Goal: Task Accomplishment & Management: Manage account settings

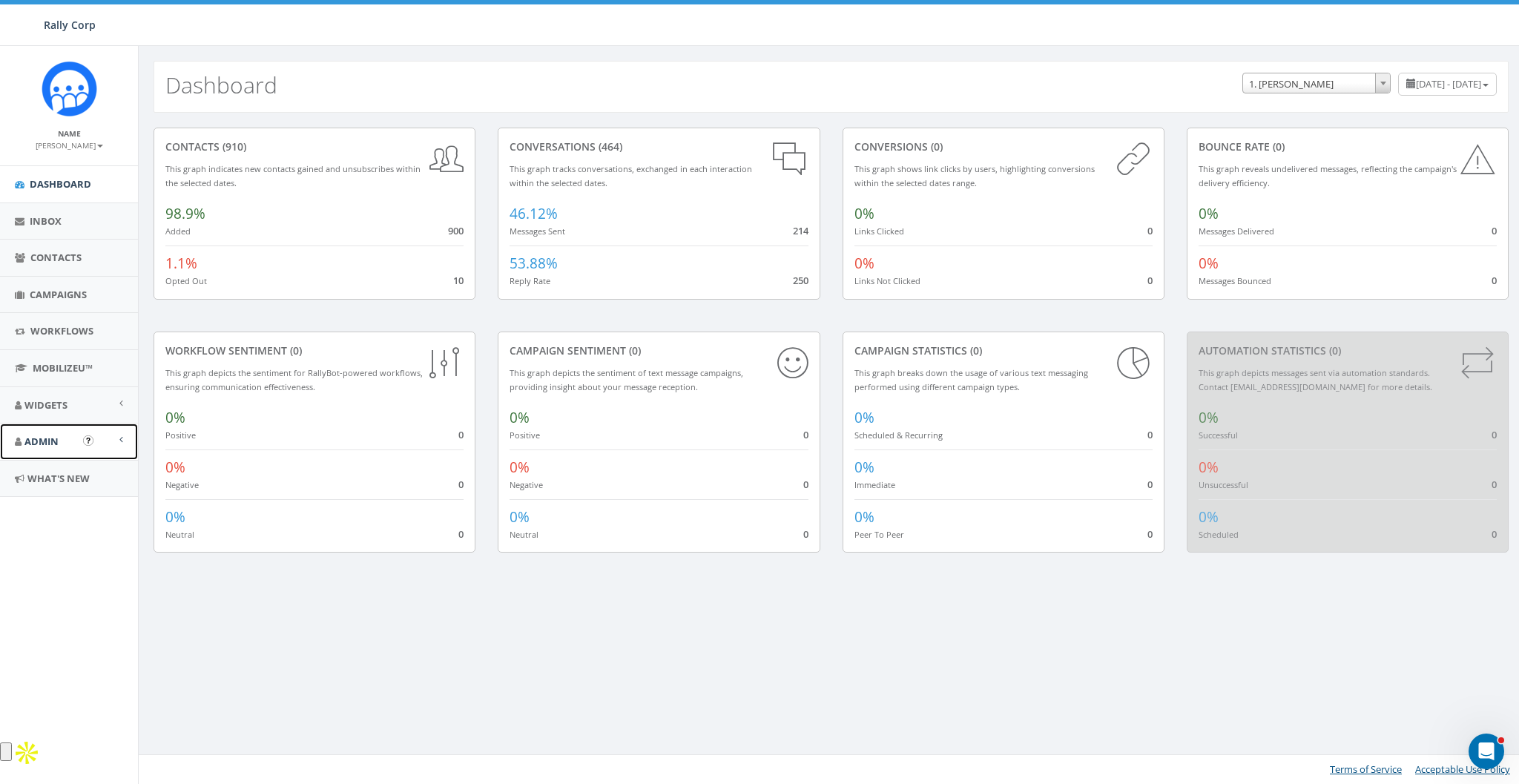
click at [30, 441] on span "Admin" at bounding box center [42, 441] width 34 height 13
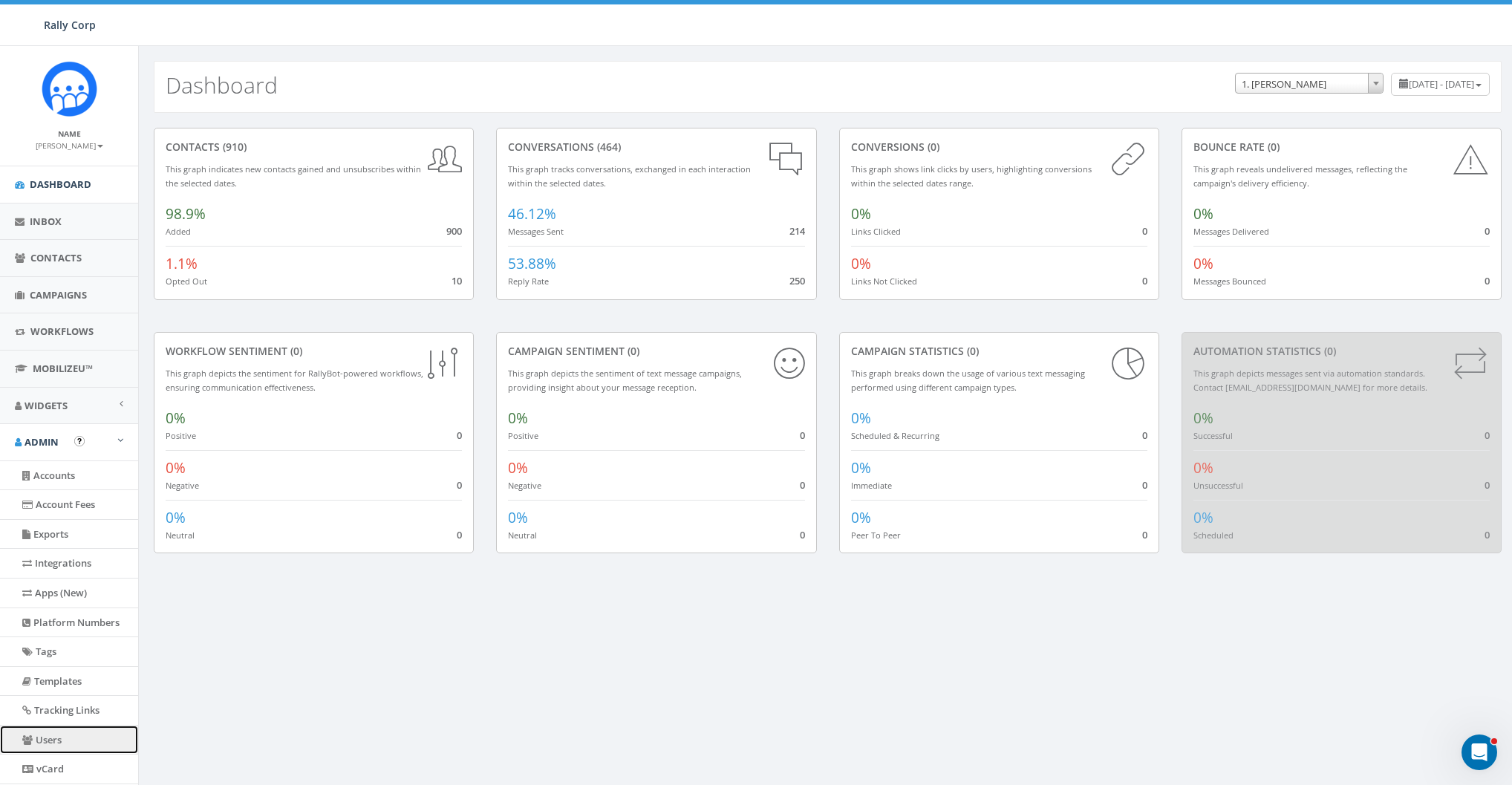
click at [46, 733] on link "Users" at bounding box center [69, 739] width 138 height 29
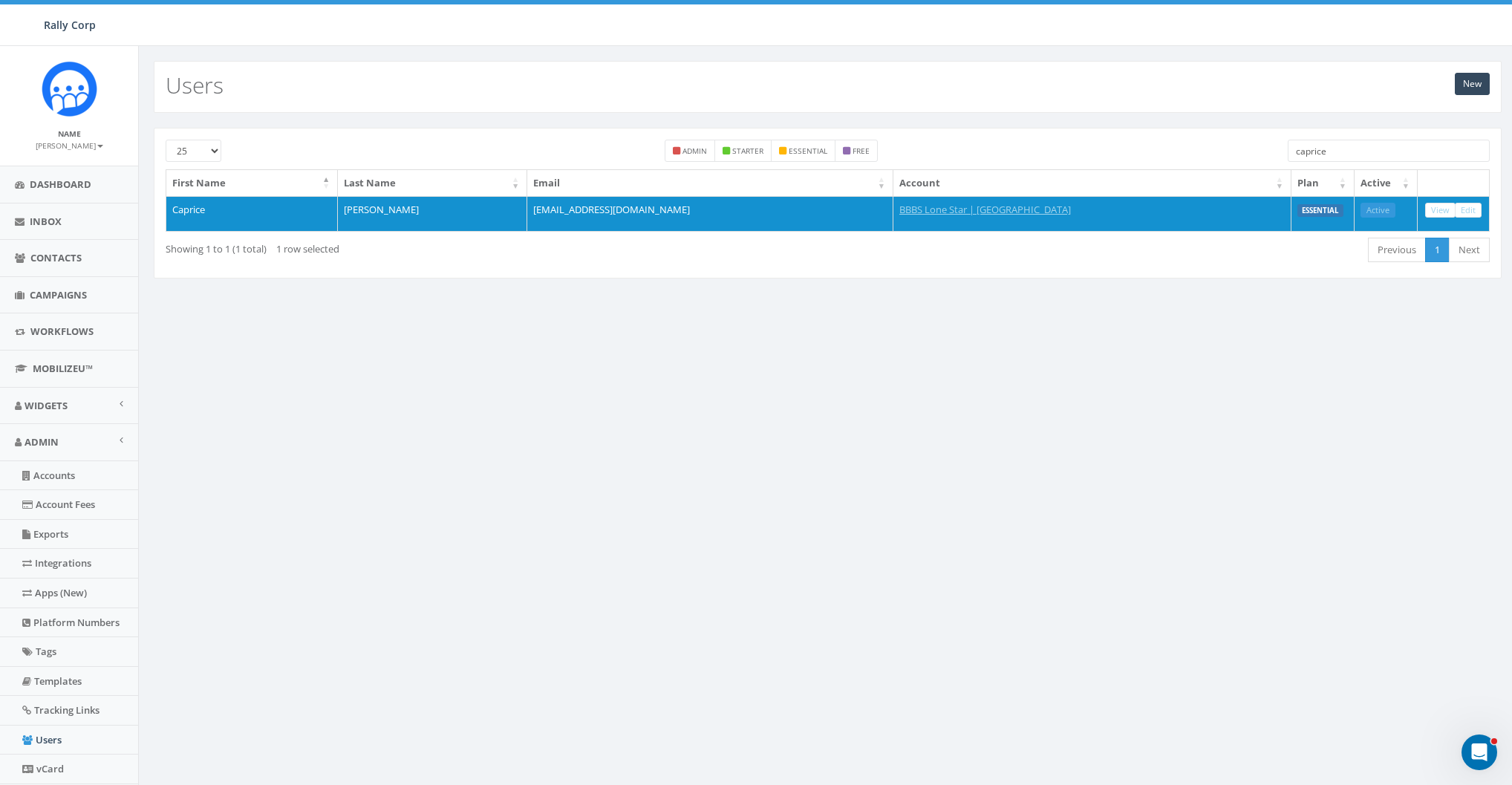
click at [1363, 136] on div "25 50 100 admin starter essential free caprice First Name Last Name Email Accou…" at bounding box center [828, 204] width 1348 height 151
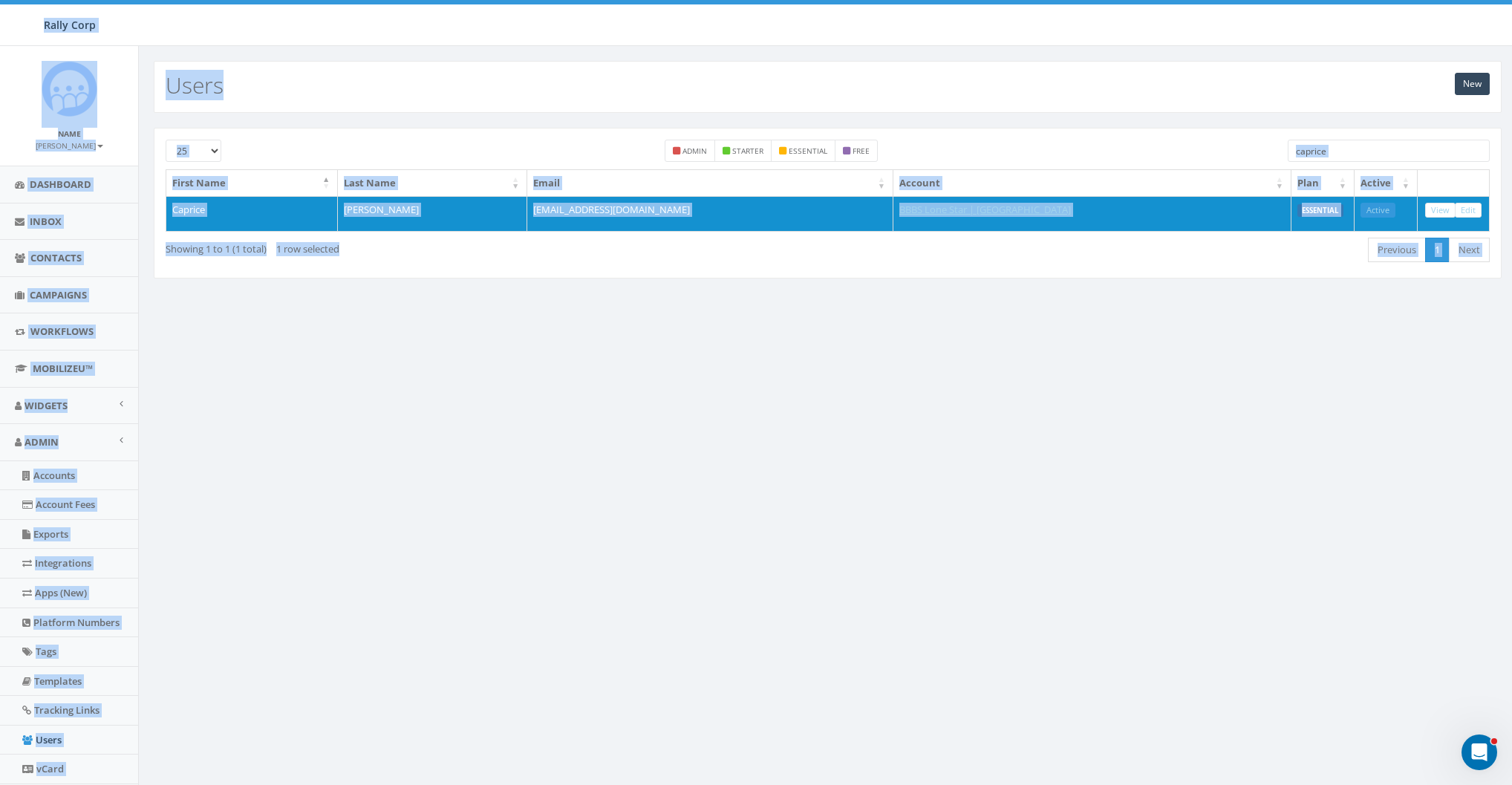
click at [1337, 154] on input "caprice" at bounding box center [1389, 150] width 202 height 22
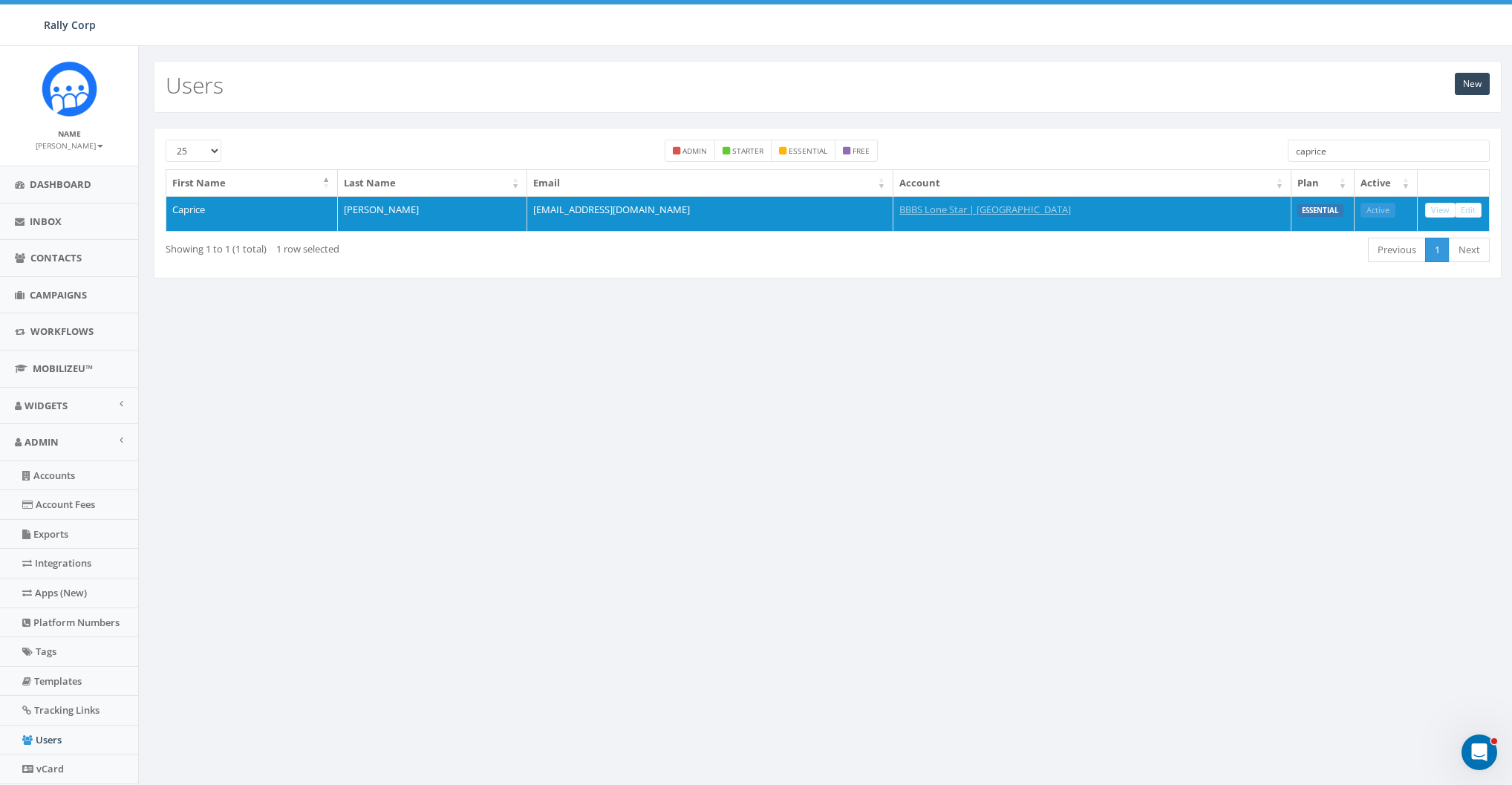
paste input "ngela679@icloud.com"
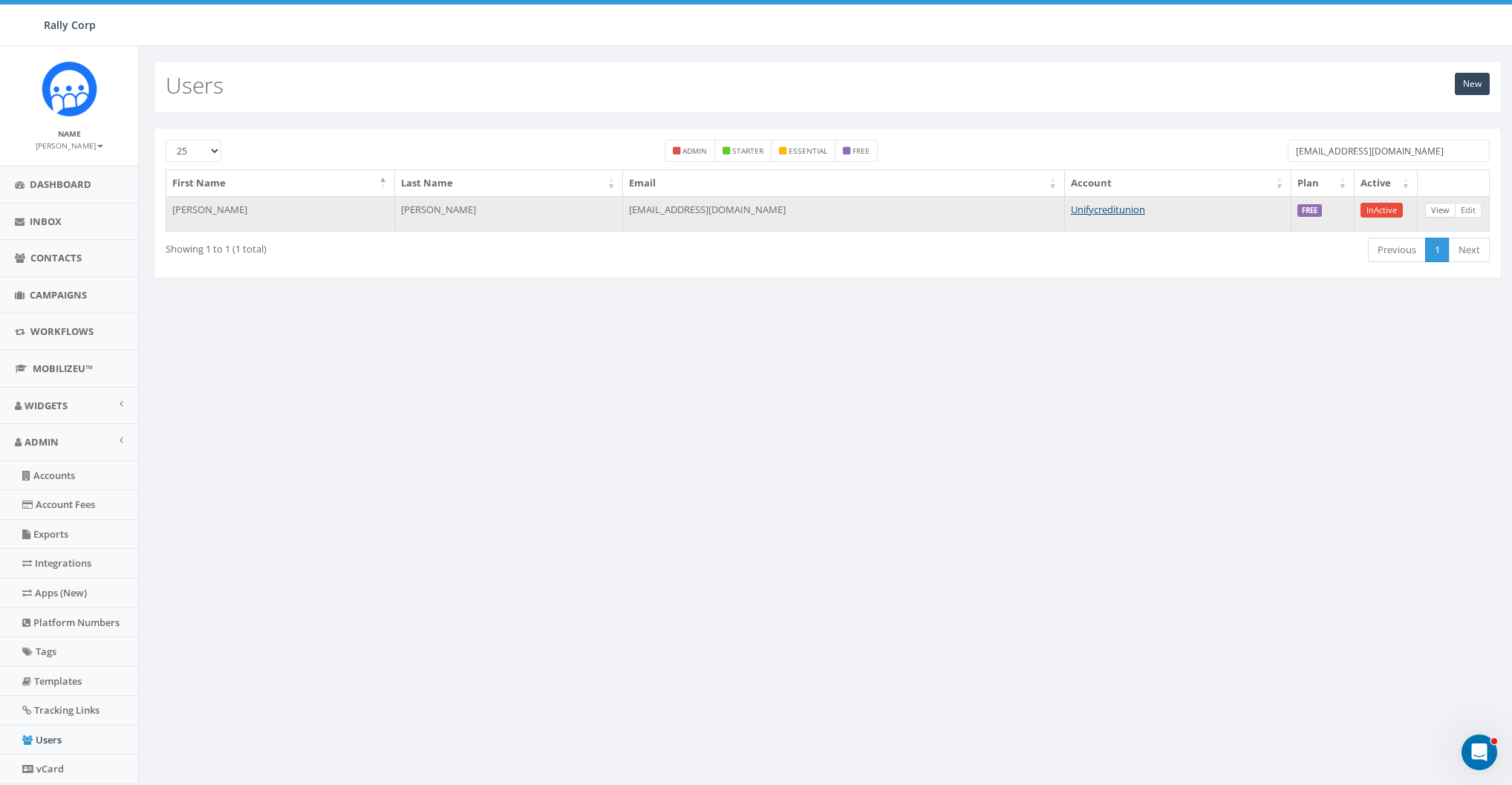
type input "ngela679@icloud.com"
click at [1439, 207] on link "View" at bounding box center [1440, 211] width 31 height 16
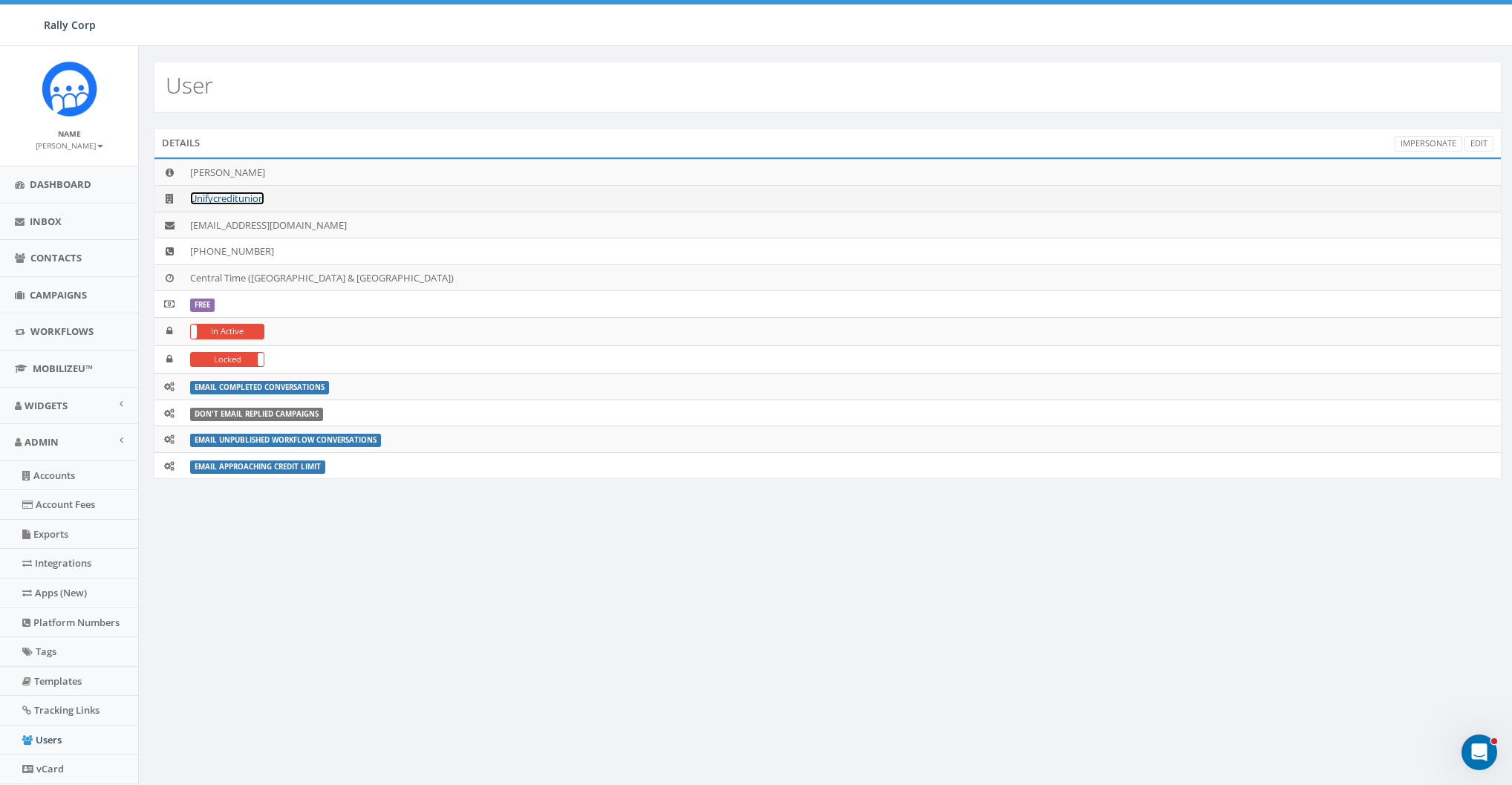
click at [226, 200] on link "Unifycreditunion" at bounding box center [227, 198] width 75 height 13
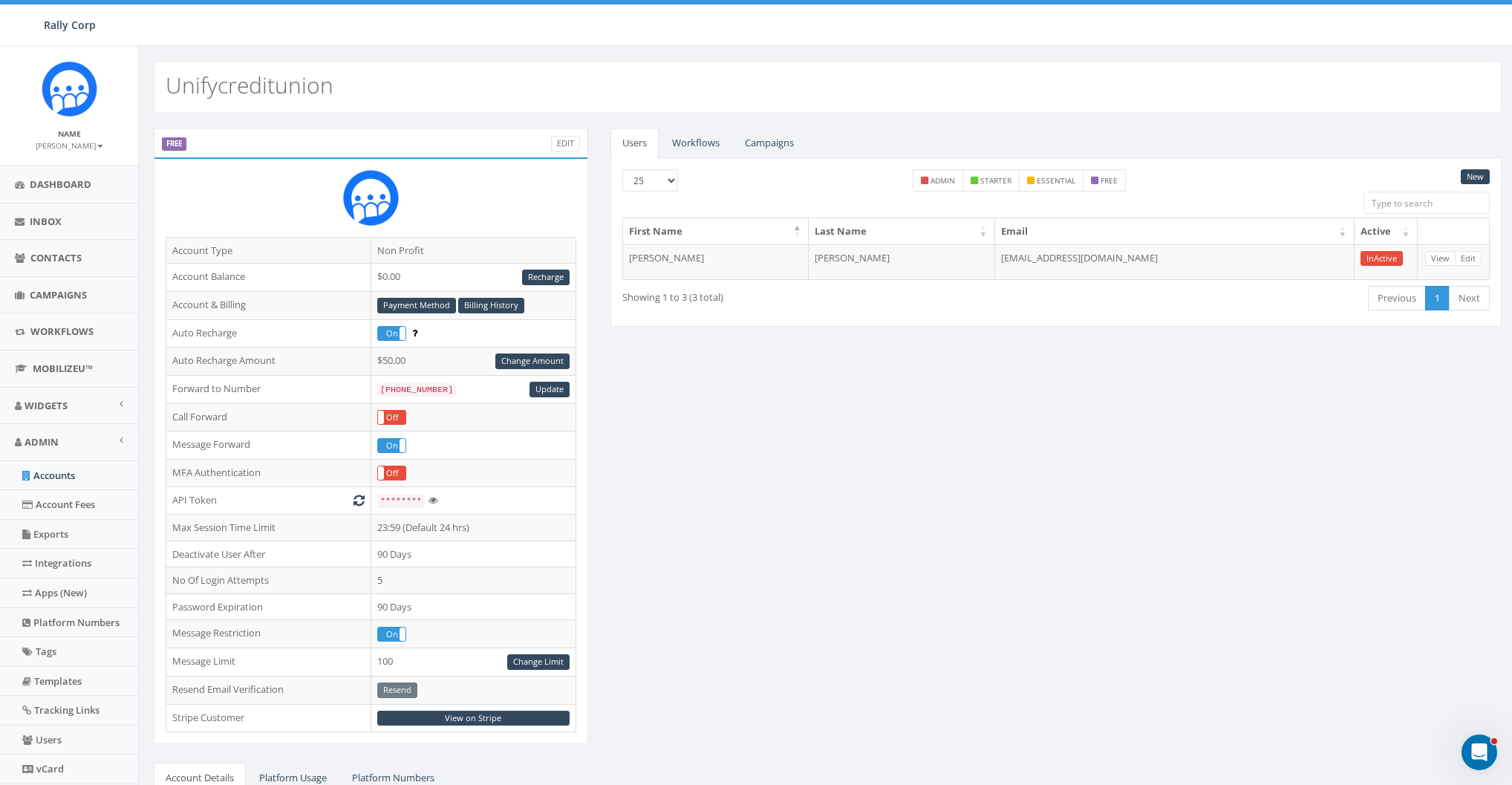
click at [769, 495] on div "FREE Edit Account Type Non Profit Account Balance $0.00 Recharge Account & Bill…" at bounding box center [827, 583] width 1370 height 910
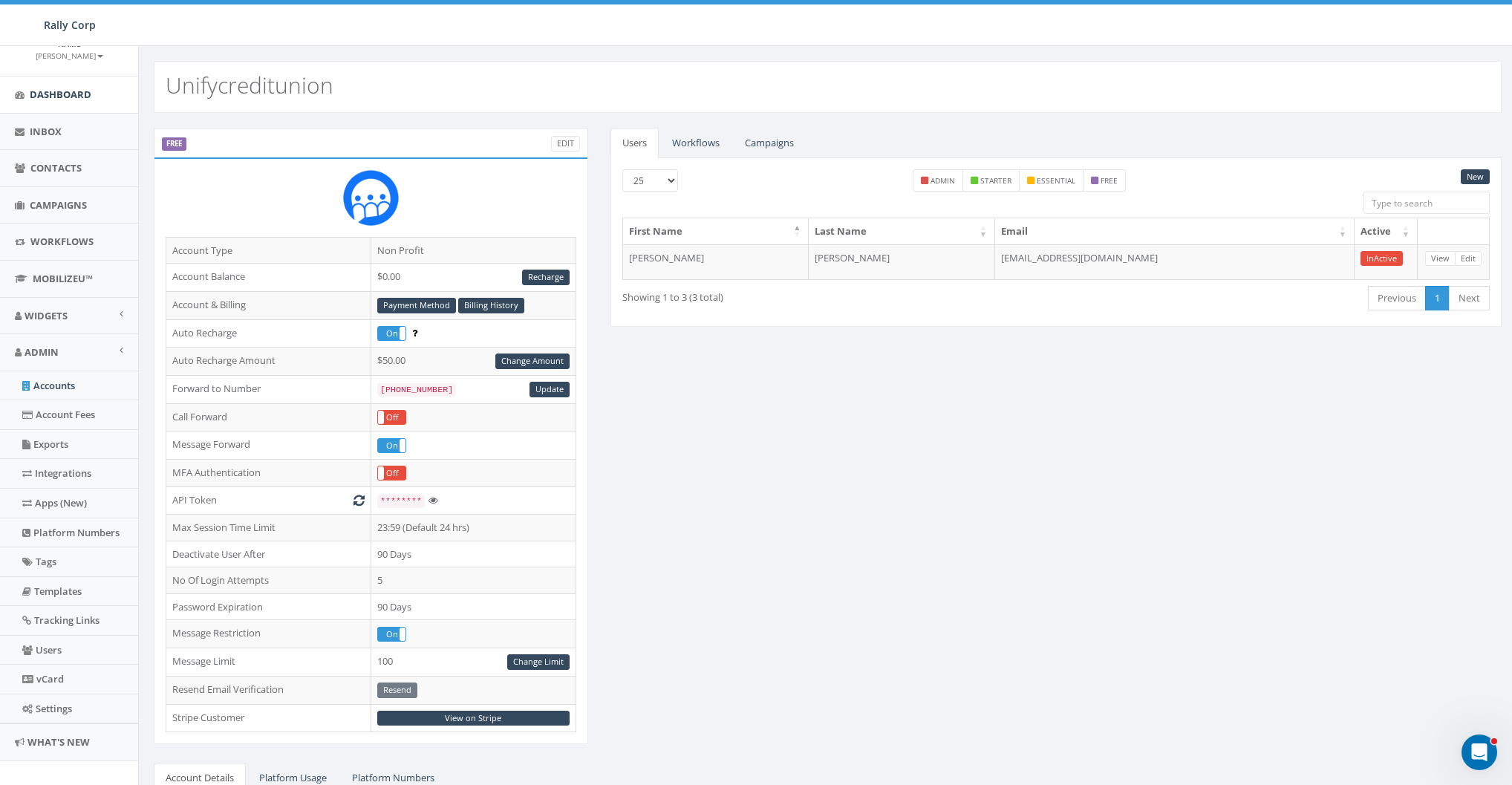
scroll to position [103, 0]
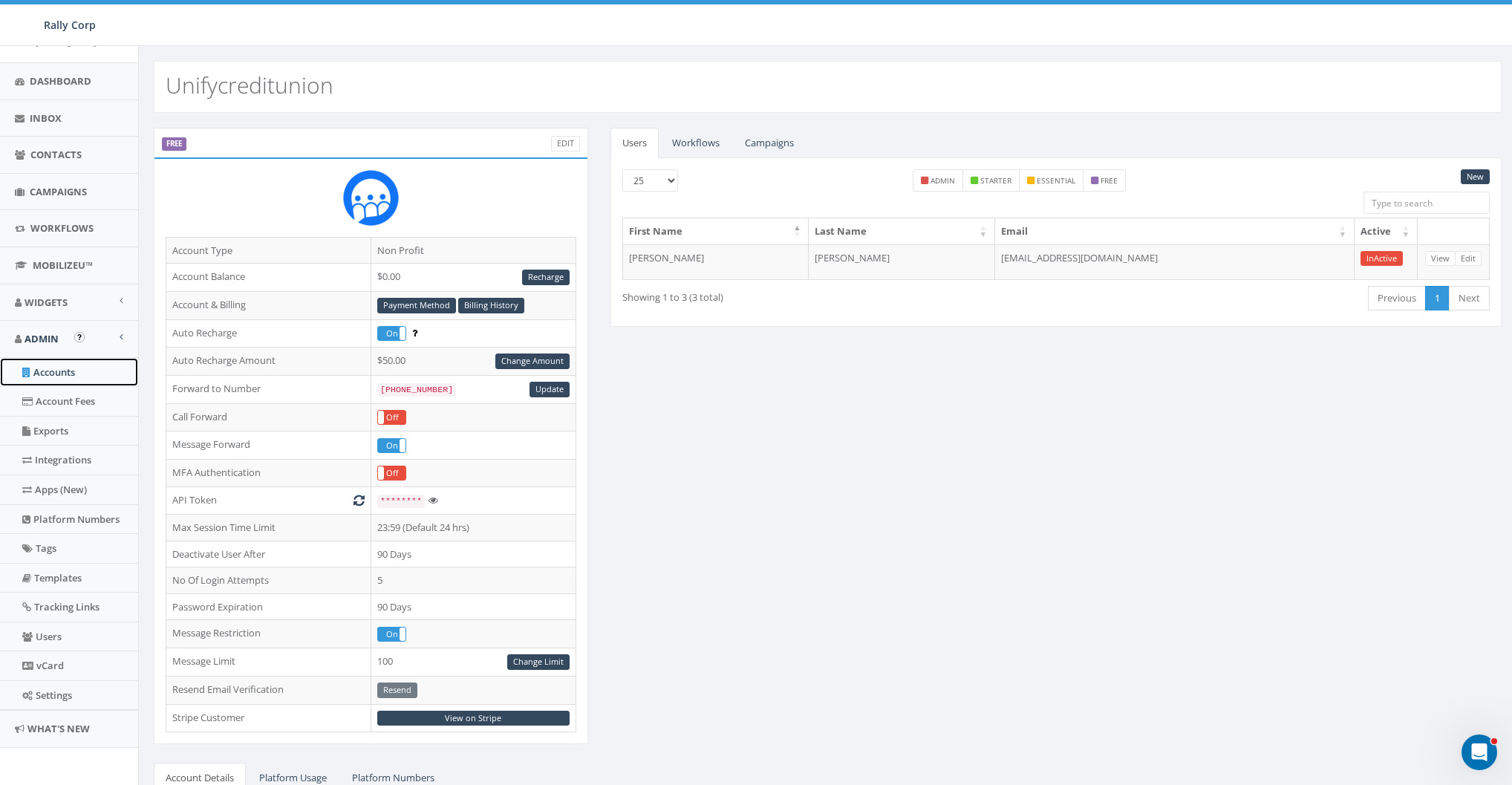
click at [59, 363] on link "Accounts" at bounding box center [69, 372] width 138 height 29
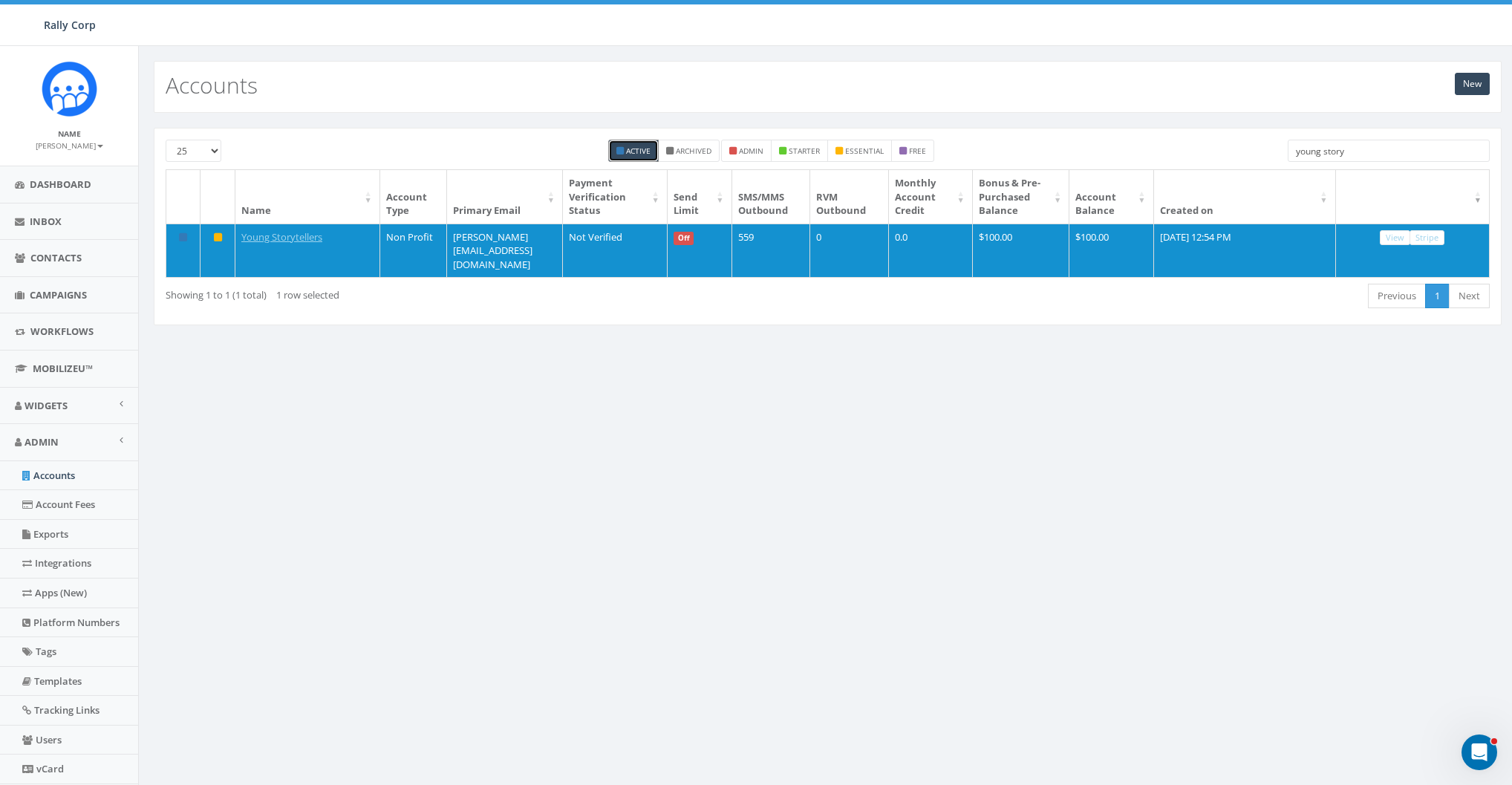
click at [1390, 149] on input "young story" at bounding box center [1389, 150] width 202 height 22
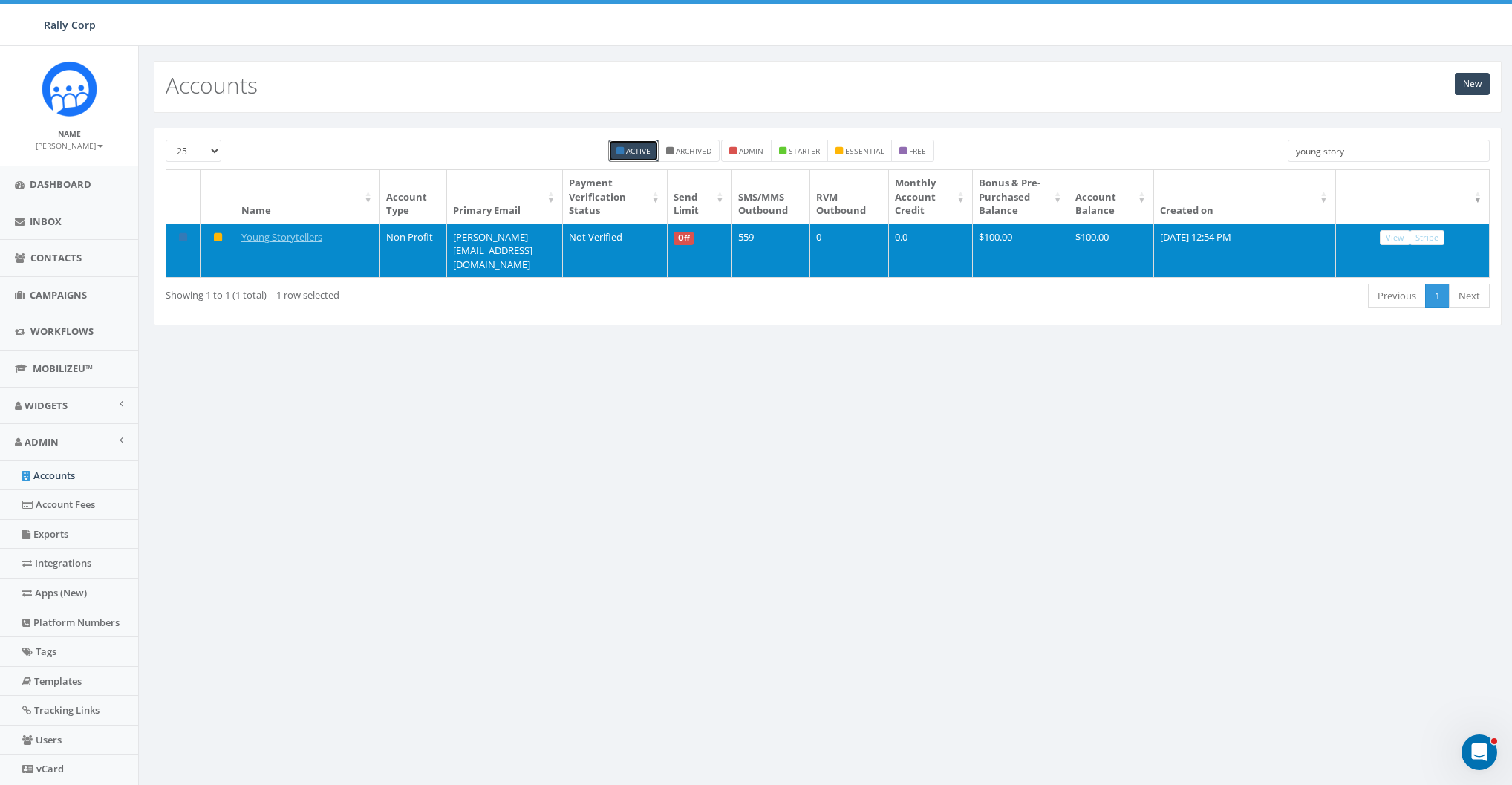
click at [315, 225] on td "Young Storytellers" at bounding box center [308, 250] width 145 height 55
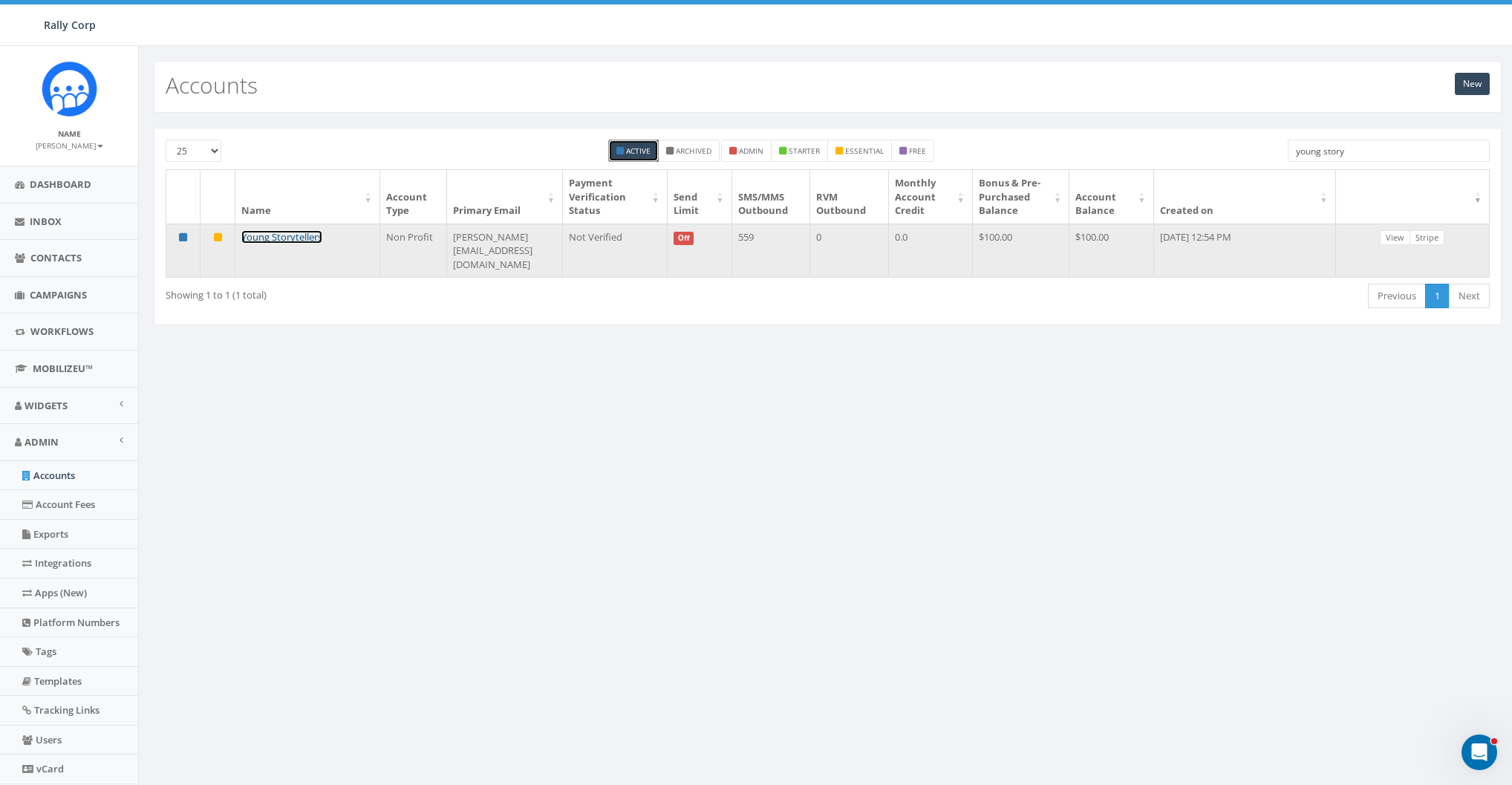
click at [287, 235] on link "Young Storytellers" at bounding box center [281, 236] width 81 height 13
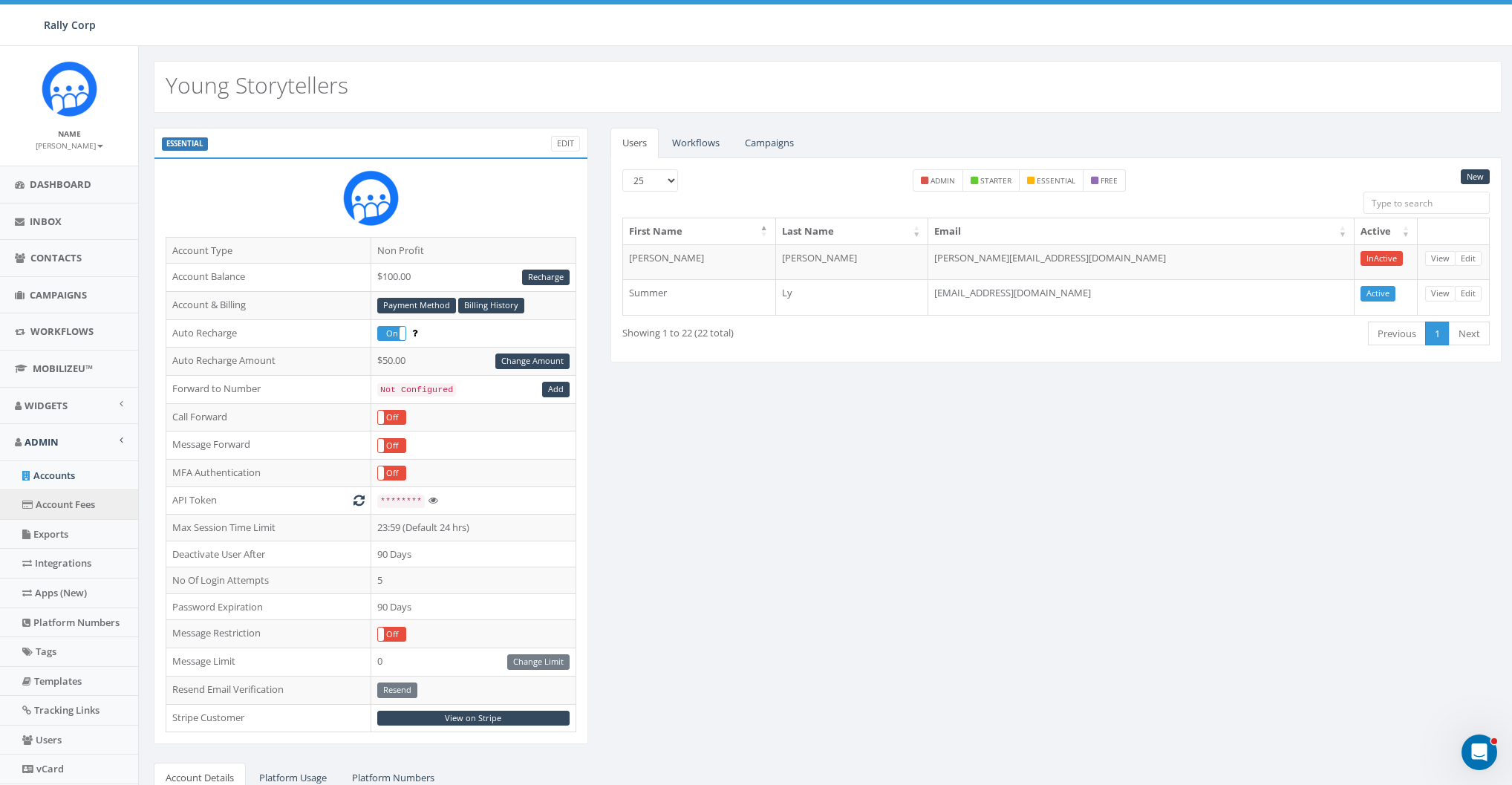
drag, startPoint x: 780, startPoint y: 486, endPoint x: 107, endPoint y: 495, distance: 673.1
click at [773, 486] on div "ESSENTIAL Edit Account Type Non Profit Account Balance $100.00 Recharge Account…" at bounding box center [827, 583] width 1370 height 910
click at [61, 484] on link "Accounts" at bounding box center [69, 475] width 138 height 29
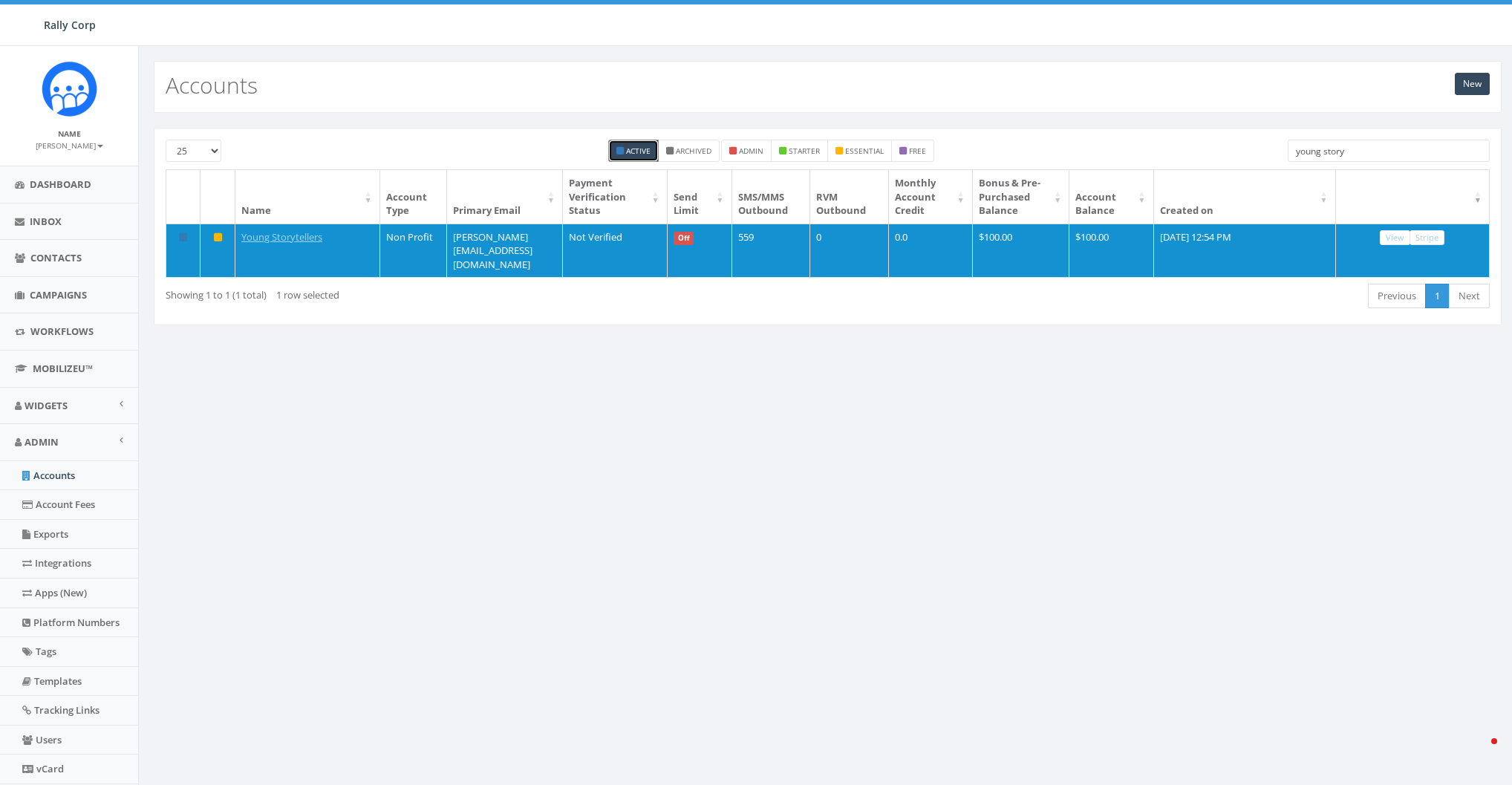
click at [1380, 157] on input "young story" at bounding box center [1389, 150] width 202 height 22
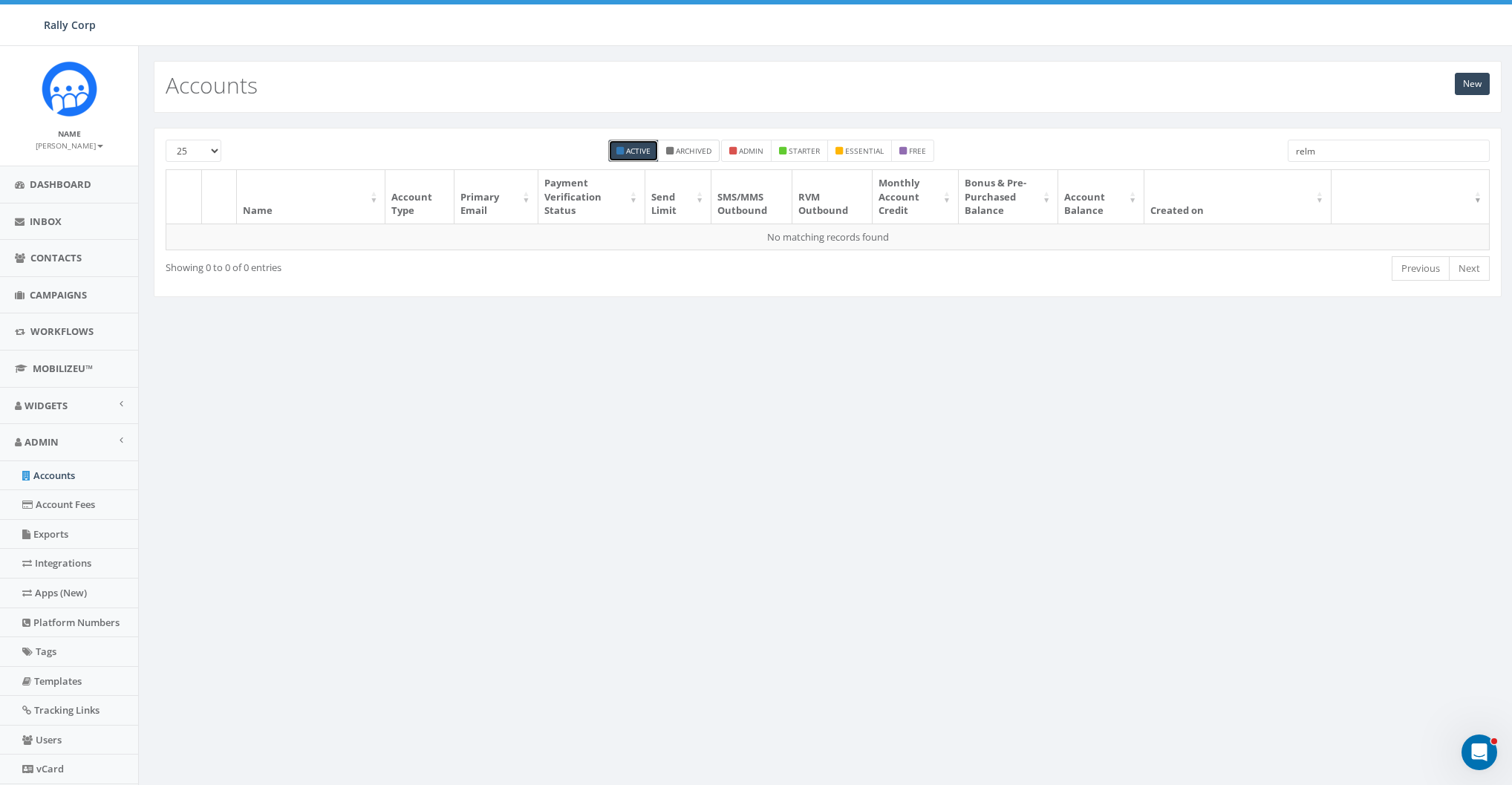
type input "relm"
click at [701, 151] on small "Archived" at bounding box center [694, 150] width 36 height 10
checkbox input "true"
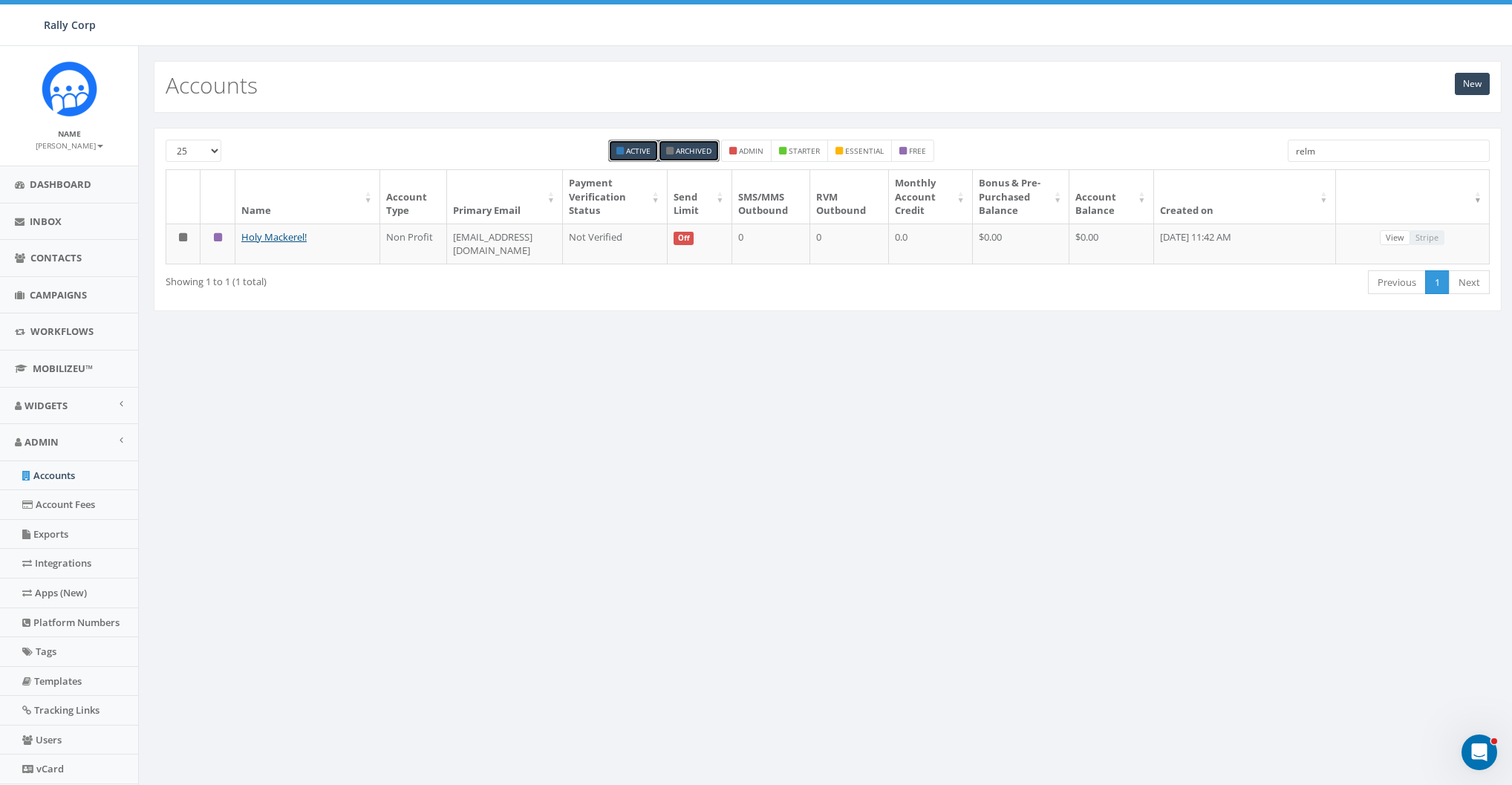
click at [1334, 151] on input "relm" at bounding box center [1389, 150] width 202 height 22
click at [1354, 148] on input "relm" at bounding box center [1389, 150] width 202 height 22
paste input "Caring"
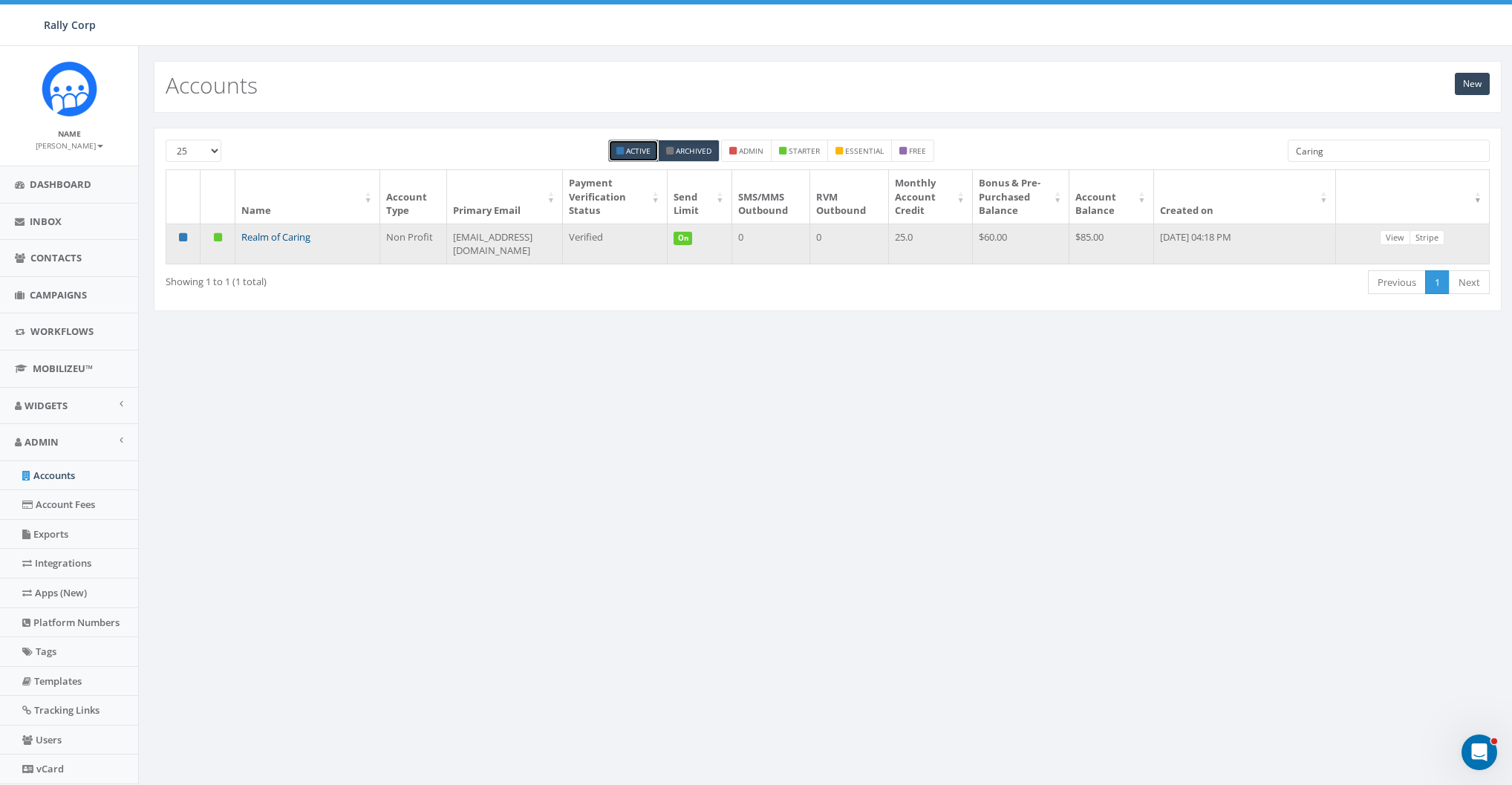
type input "Caring"
click at [279, 233] on link "Realm of Caring" at bounding box center [275, 236] width 69 height 13
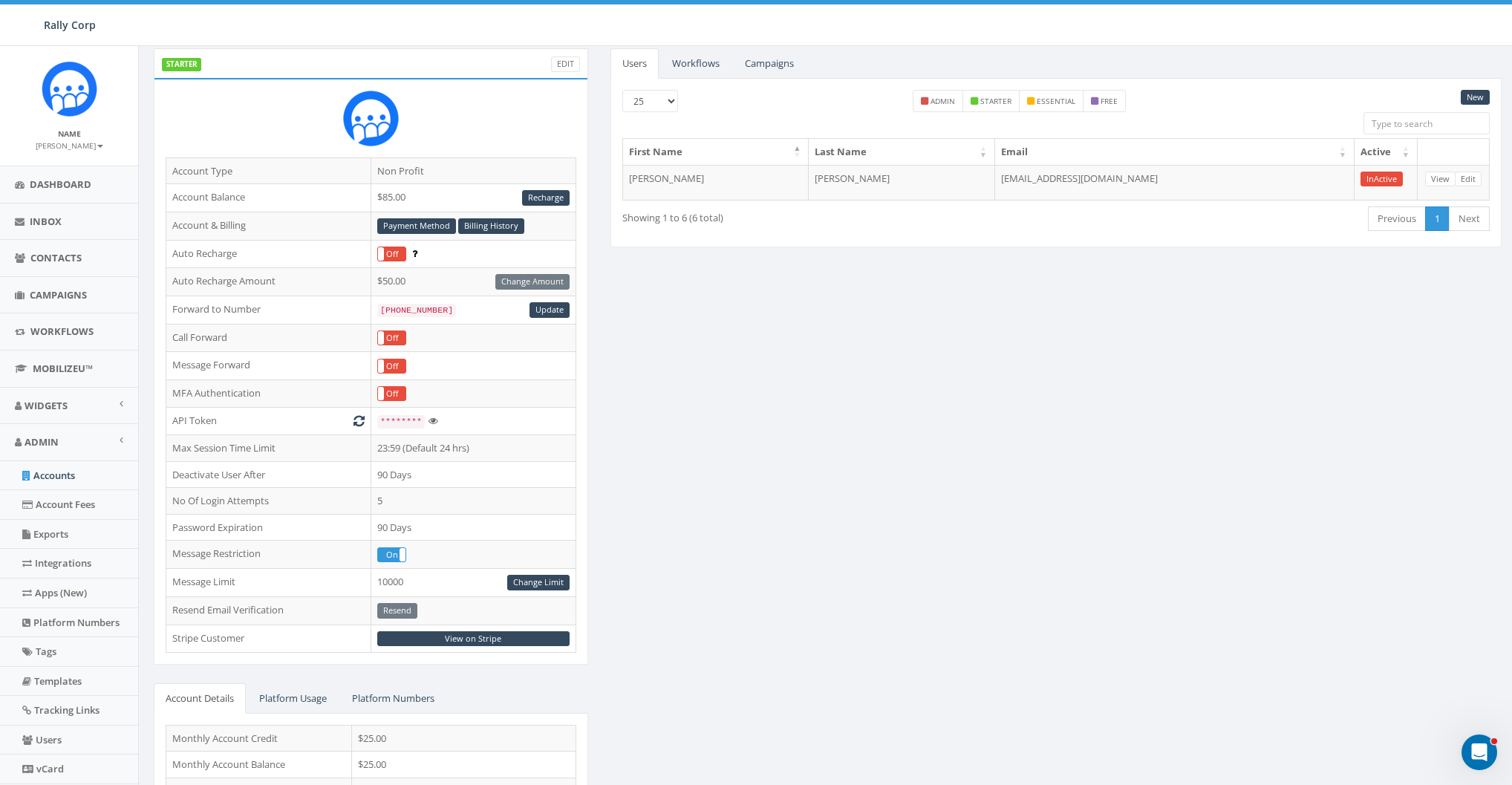
scroll to position [81, 0]
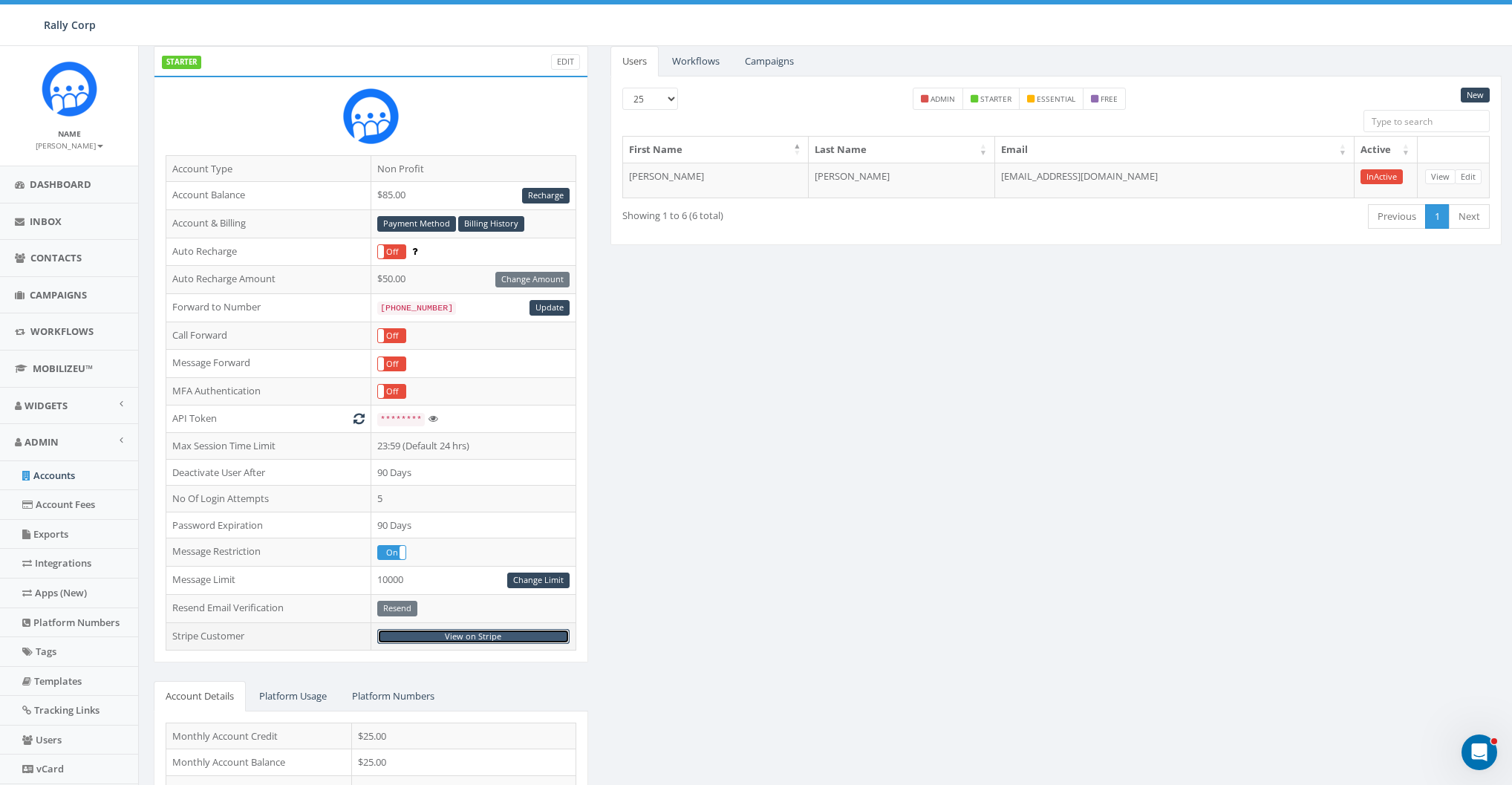
click at [461, 635] on link "View on Stripe" at bounding box center [474, 637] width 193 height 16
click at [808, 272] on div "STARTER Edit Account Type Non Profit Account Balance $85.00 Recharge Account & …" at bounding box center [827, 501] width 1370 height 910
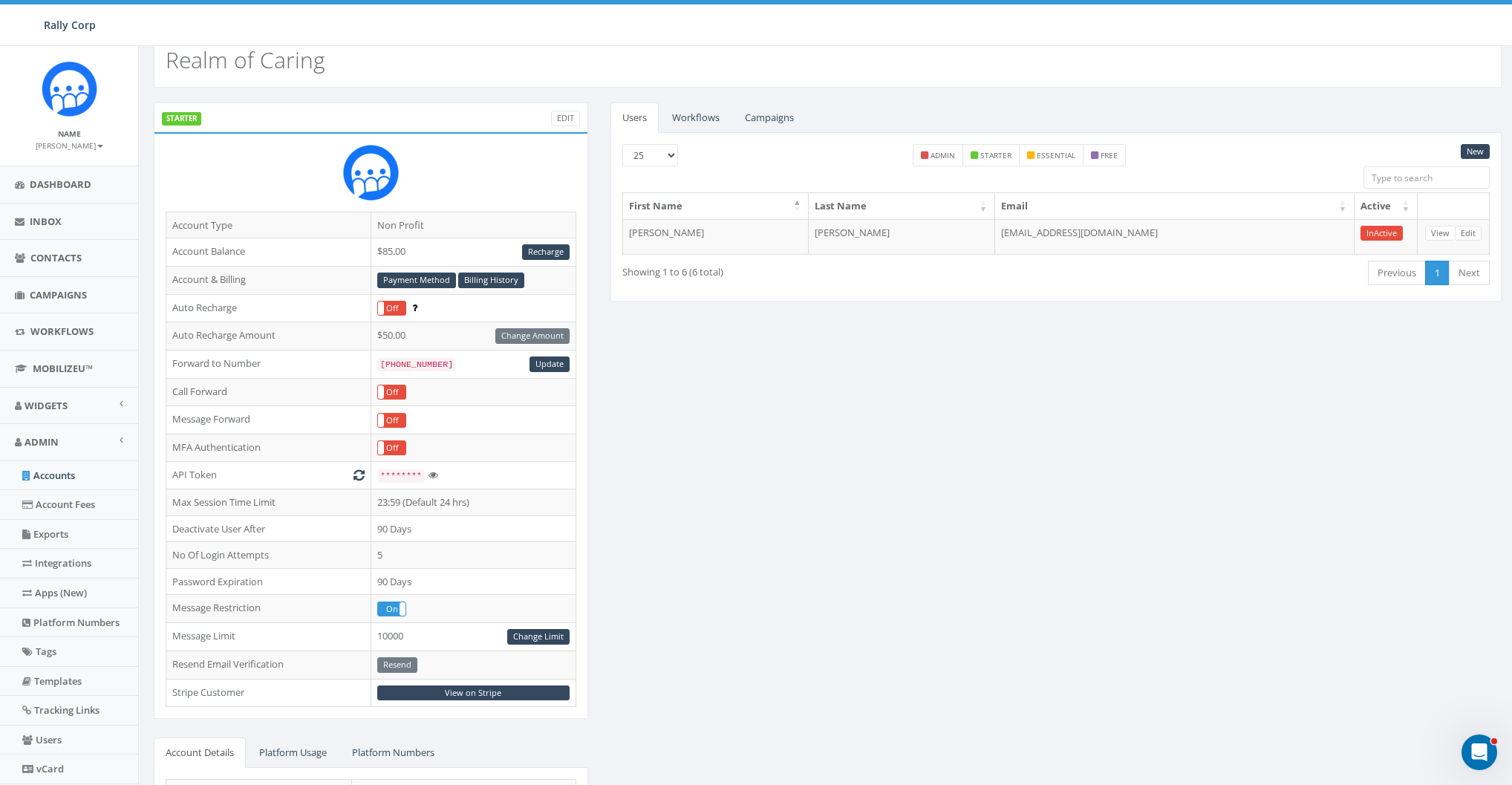
scroll to position [0, 0]
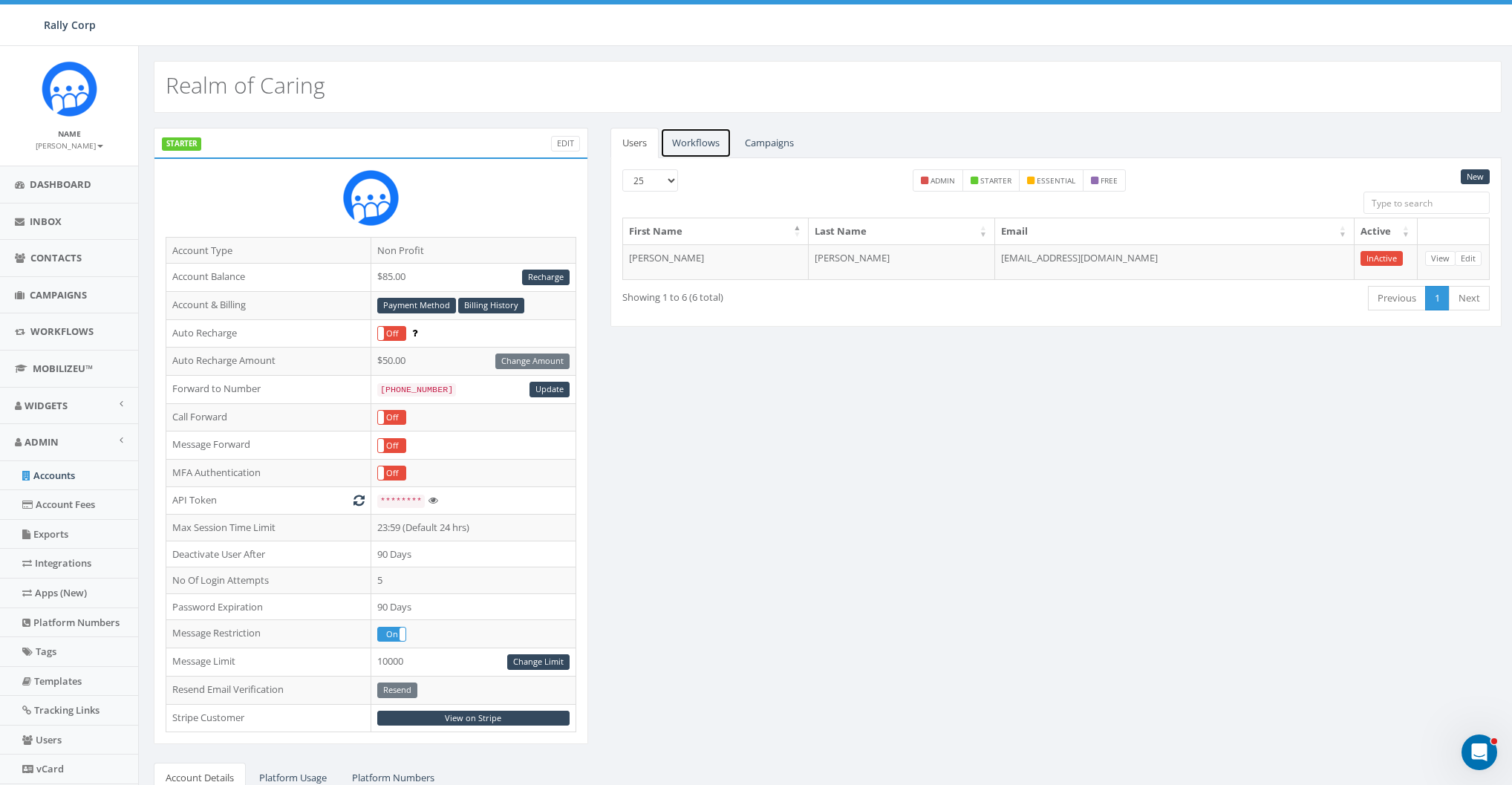
click at [696, 137] on link "Workflows" at bounding box center [696, 143] width 72 height 31
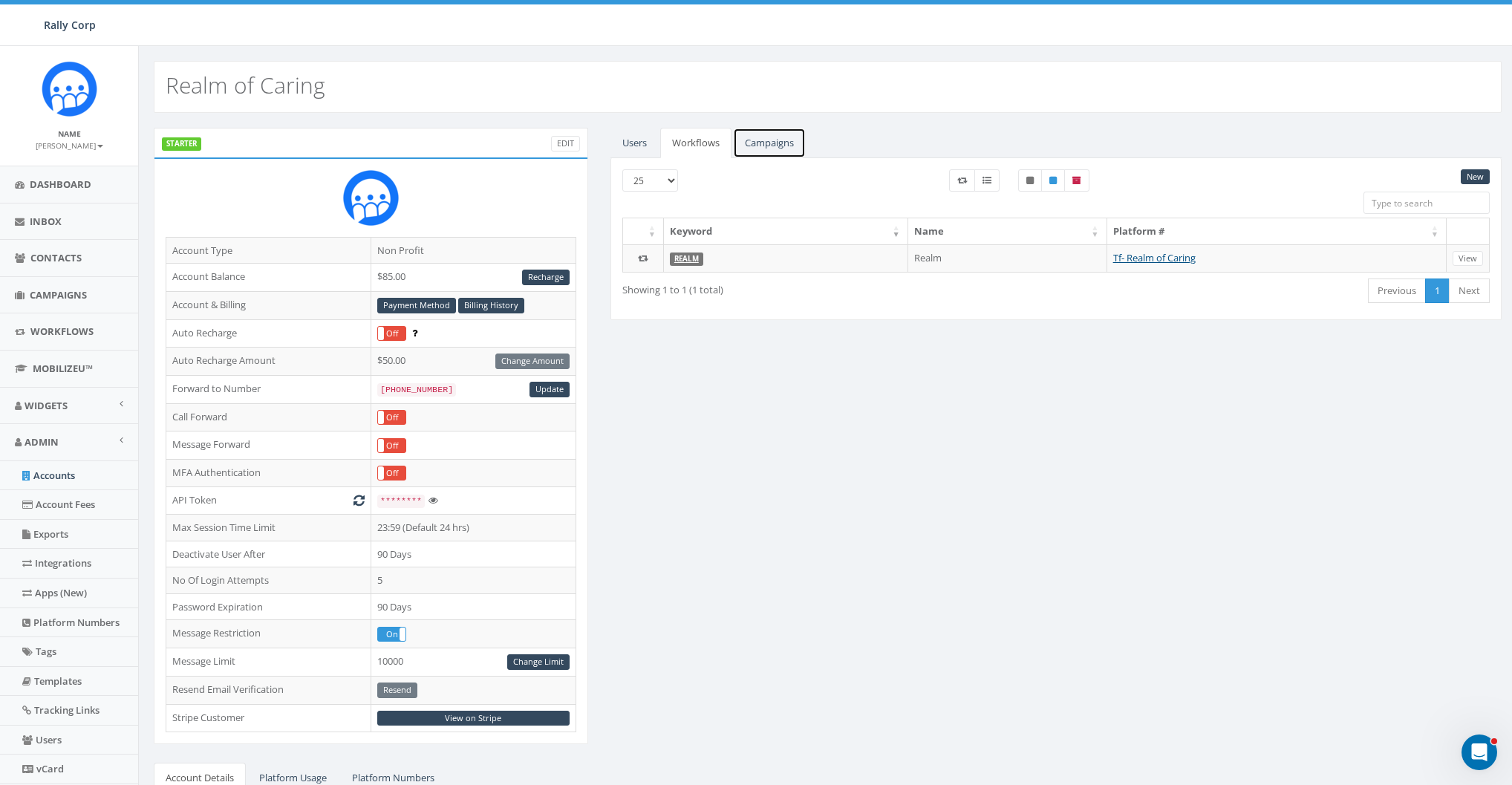
click at [765, 142] on link "Campaigns" at bounding box center [768, 143] width 73 height 31
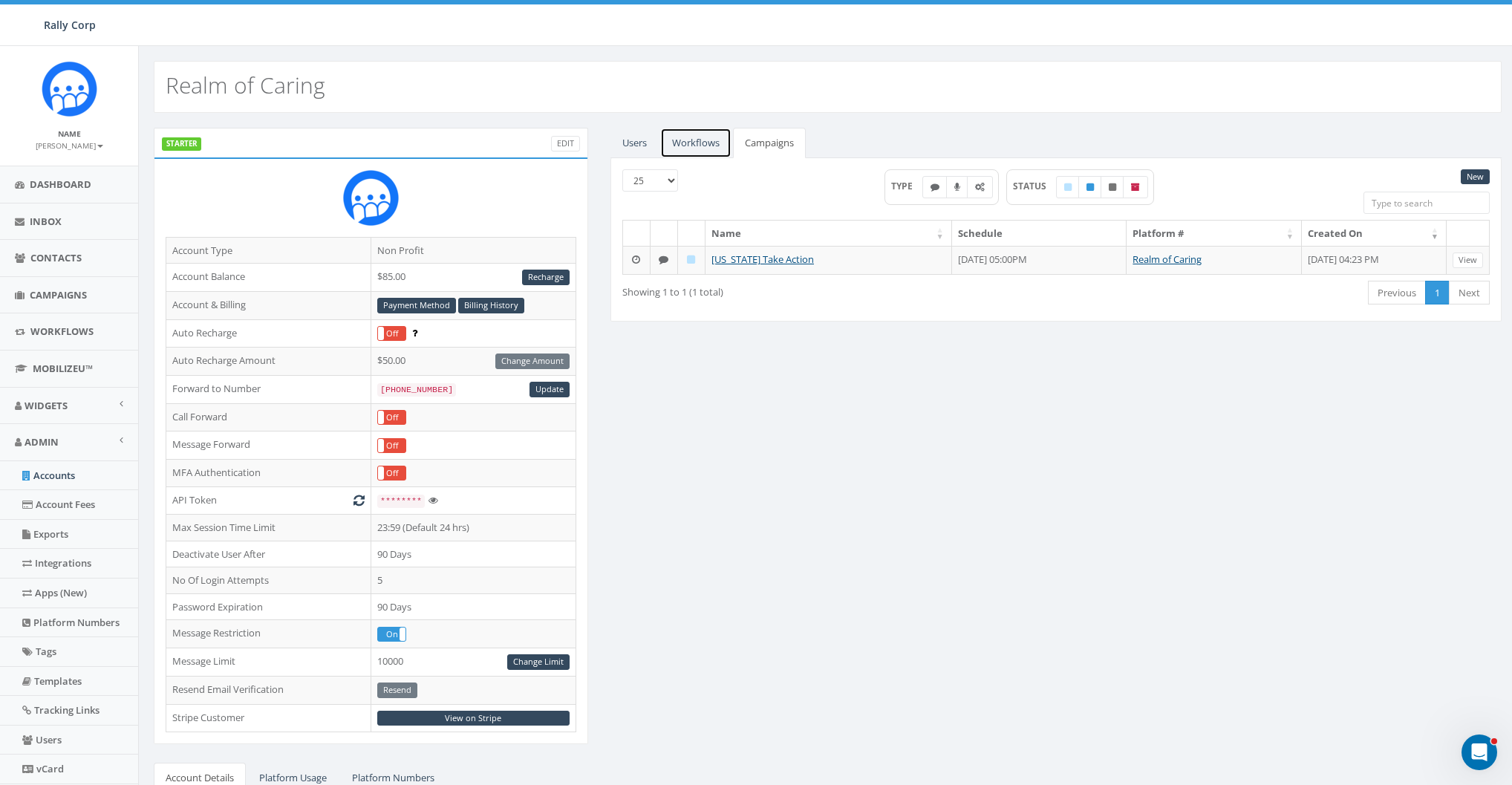
click at [710, 145] on link "Workflows" at bounding box center [696, 143] width 72 height 31
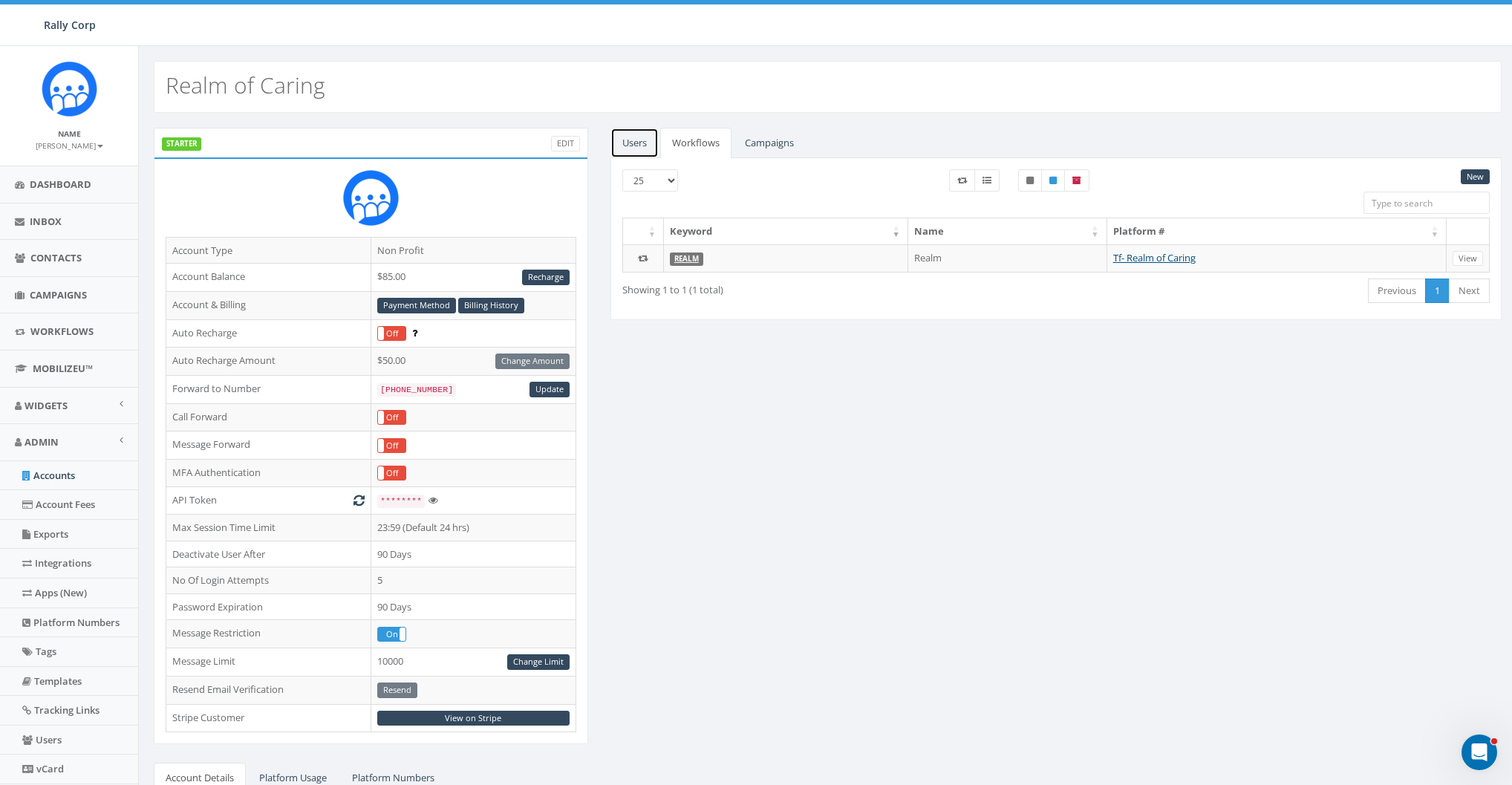
click at [639, 150] on link "Users" at bounding box center [634, 143] width 49 height 31
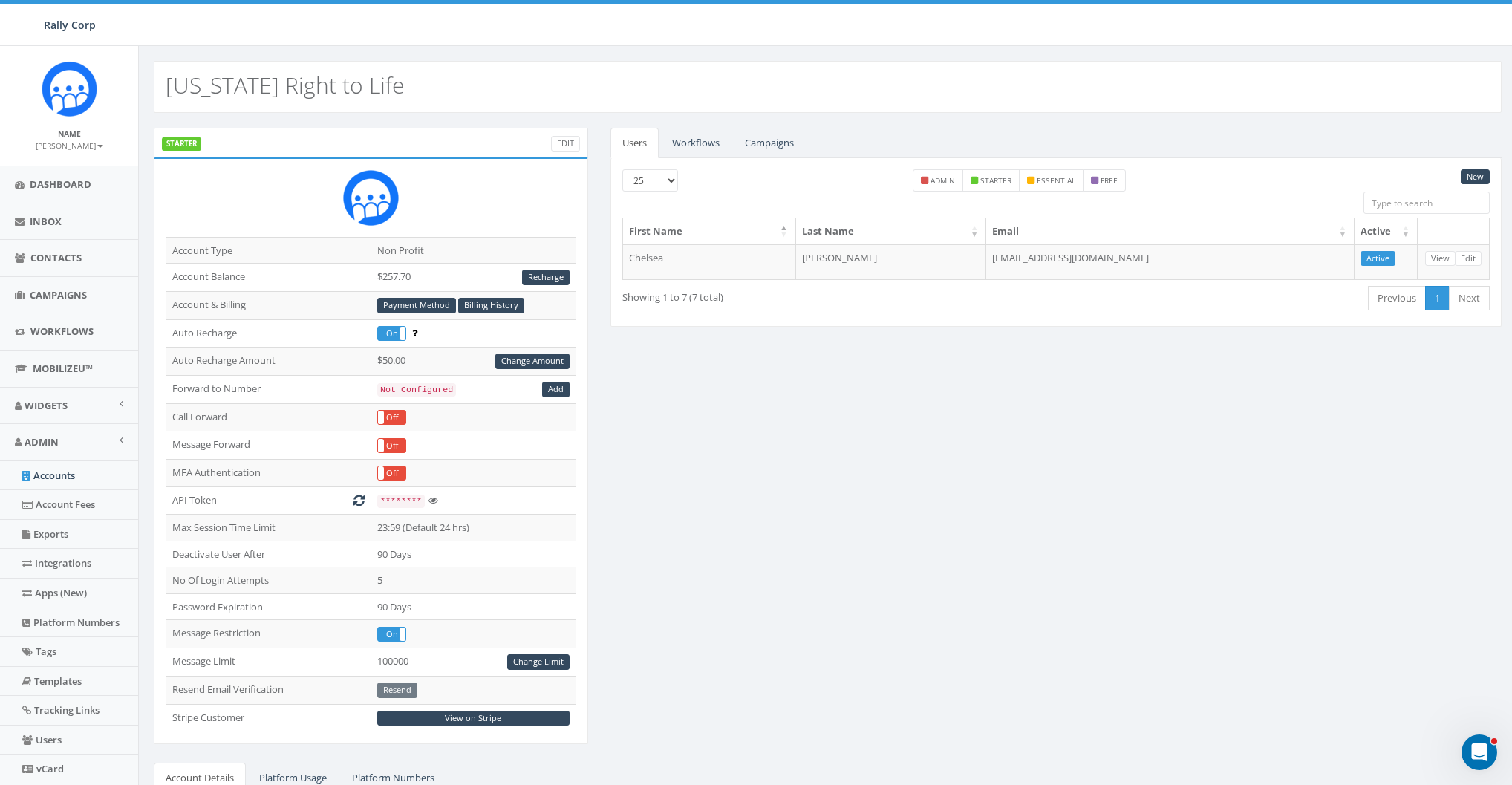
click at [713, 516] on div "STARTER Edit Account Type Non Profit Account Balance $257.70 Recharge Account &…" at bounding box center [827, 583] width 1370 height 910
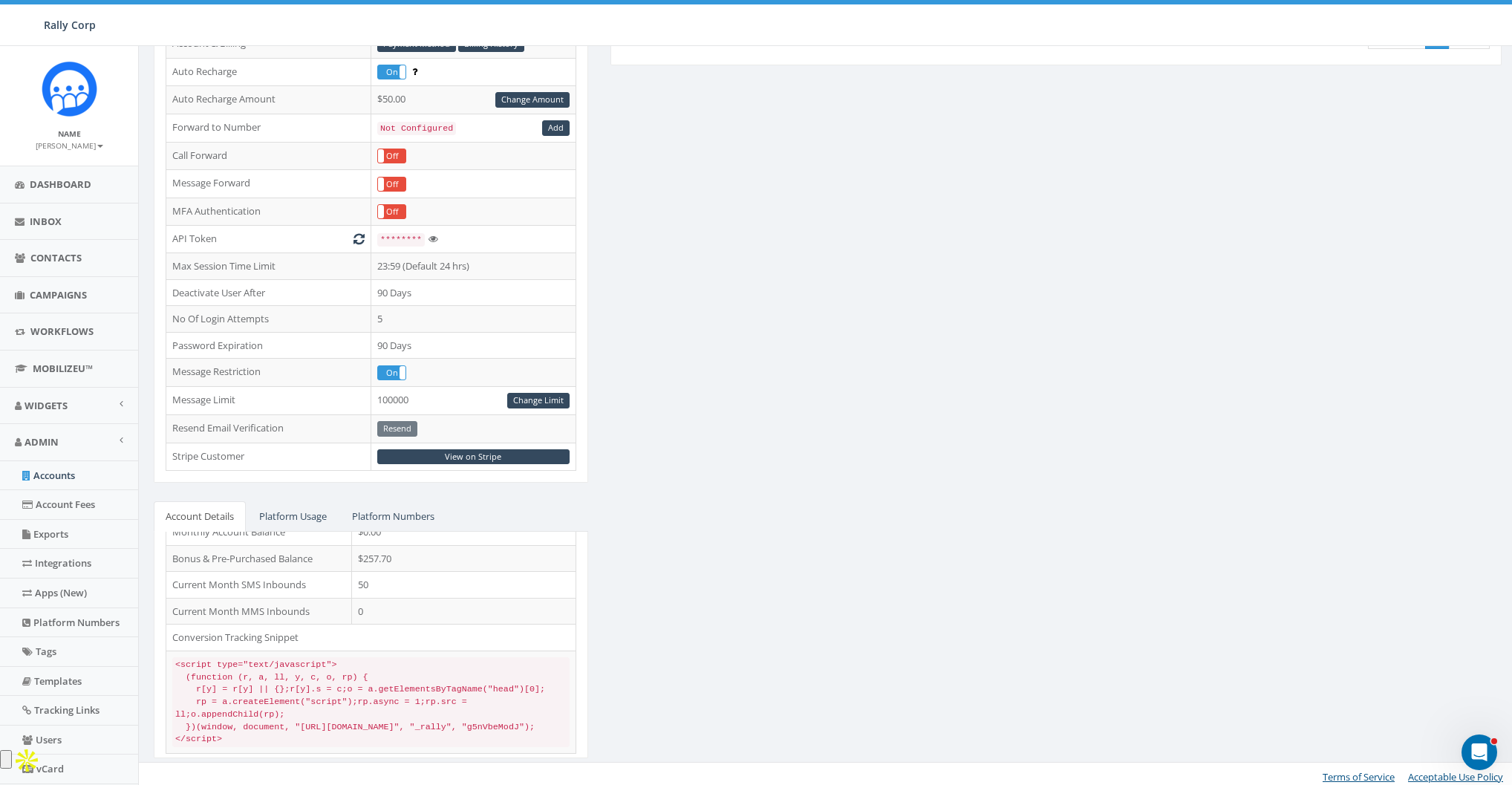
scroll to position [69, 0]
click at [460, 454] on link "View on Stripe" at bounding box center [474, 457] width 193 height 16
